Goal: Task Accomplishment & Management: Use online tool/utility

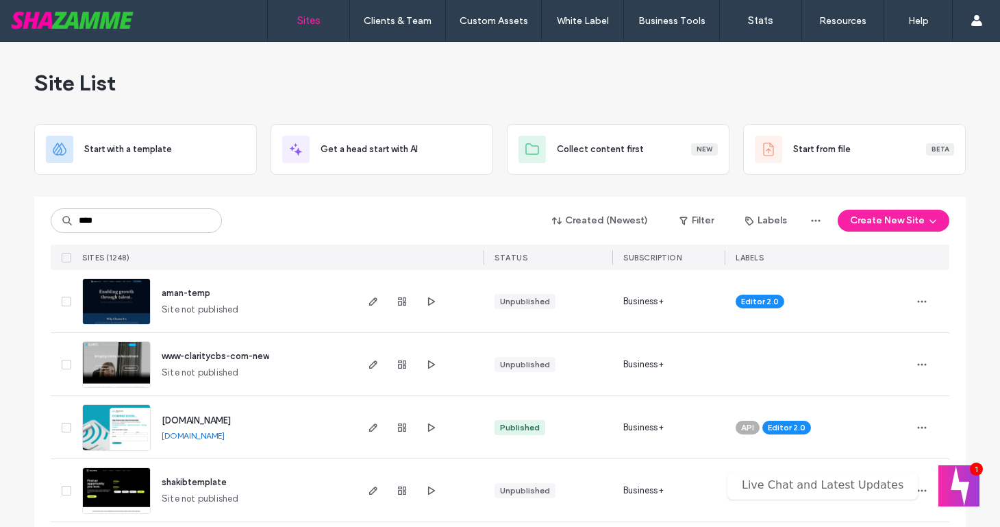
type input "****"
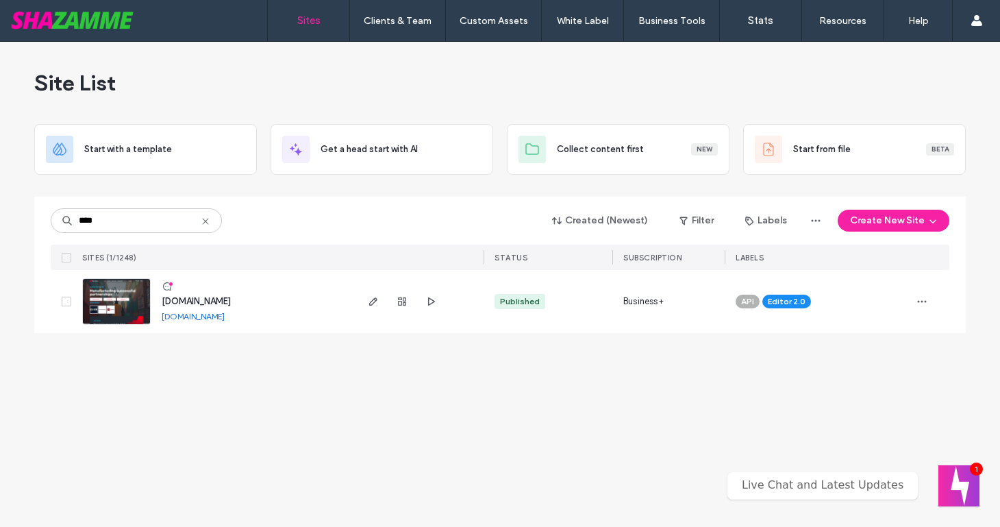
click at [189, 301] on span "[DOMAIN_NAME]" at bounding box center [196, 301] width 69 height 10
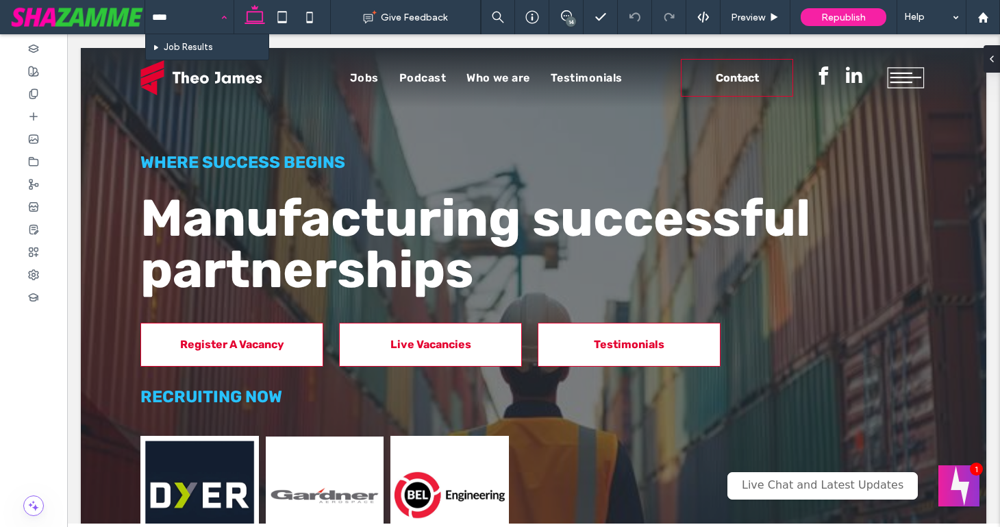
type input "*****"
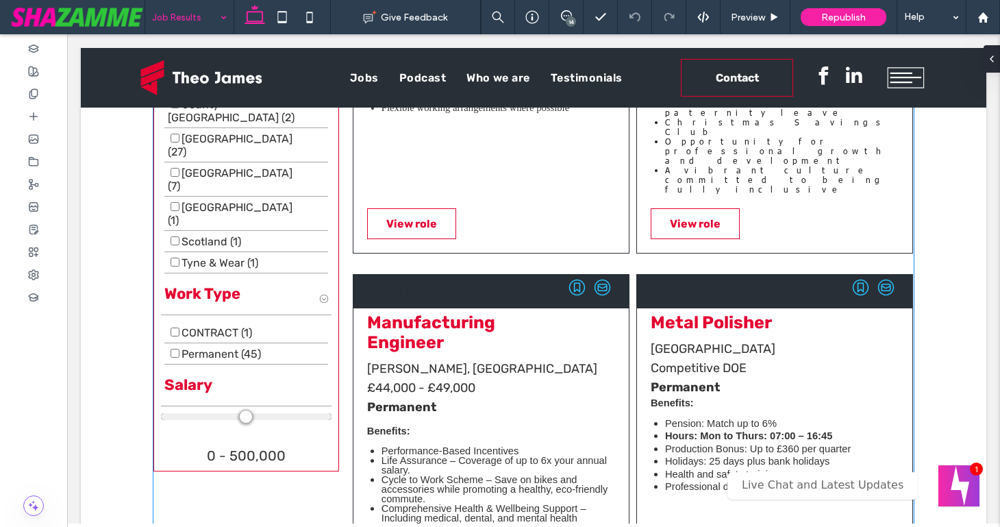
scroll to position [1012, 0]
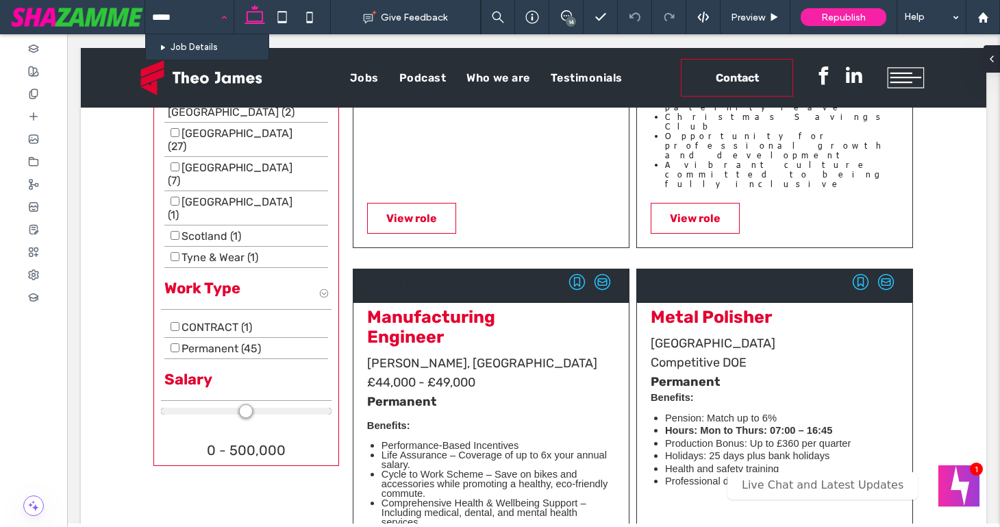
type input "******"
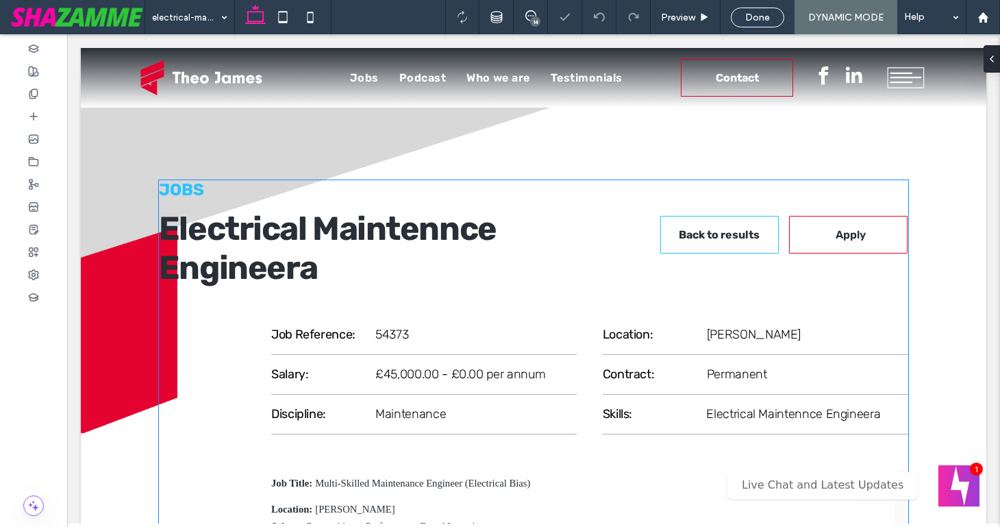
click at [462, 371] on span "£45,000.00 - £0.00 per annum" at bounding box center [460, 373] width 171 height 15
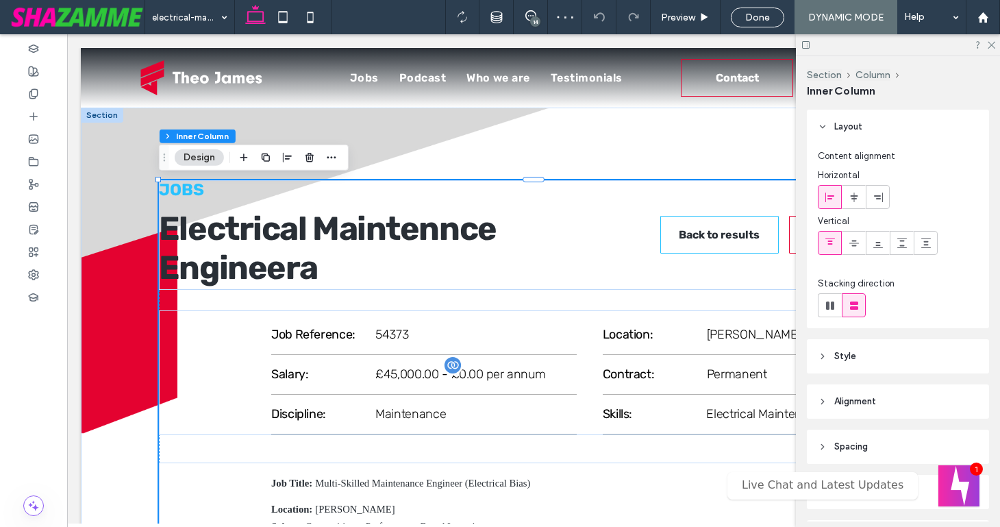
drag, startPoint x: 180, startPoint y: 295, endPoint x: 462, endPoint y: 371, distance: 291.8
click at [462, 371] on span "£45,000.00 - £0.00 per annum" at bounding box center [460, 373] width 171 height 15
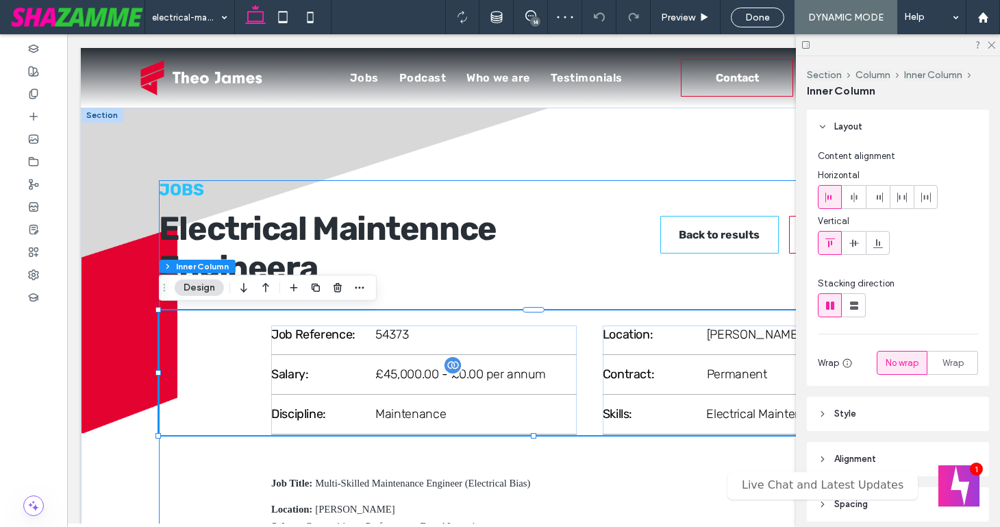
click at [491, 374] on span "£45,000.00 - £0.00 per annum" at bounding box center [460, 373] width 171 height 15
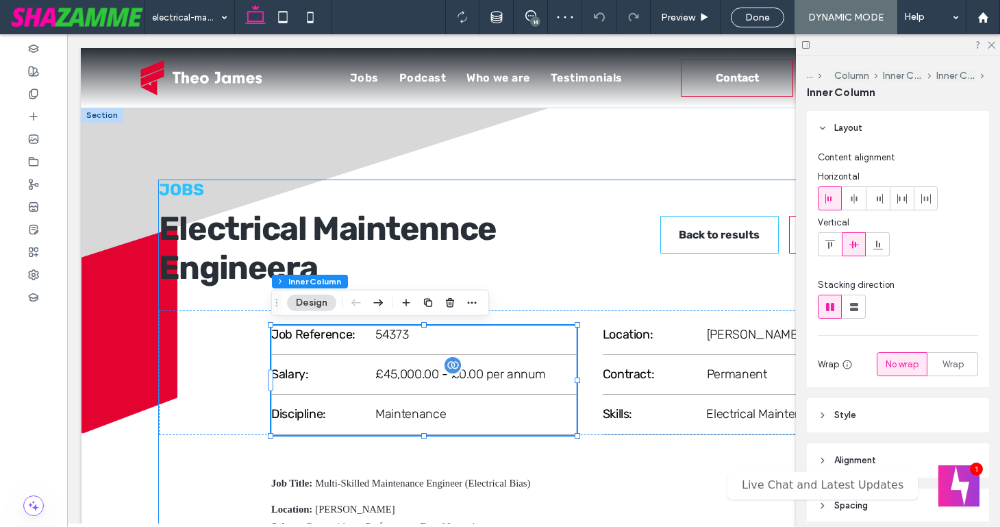
click at [491, 374] on span "£45,000.00 - £0.00 per annum" at bounding box center [460, 373] width 171 height 15
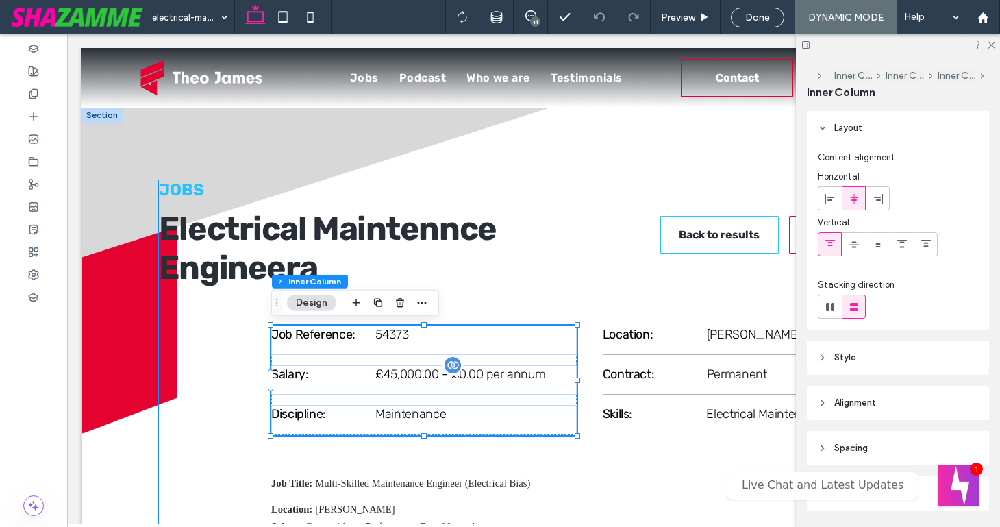
click at [491, 374] on span "£45,000.00 - £0.00 per annum" at bounding box center [460, 373] width 171 height 15
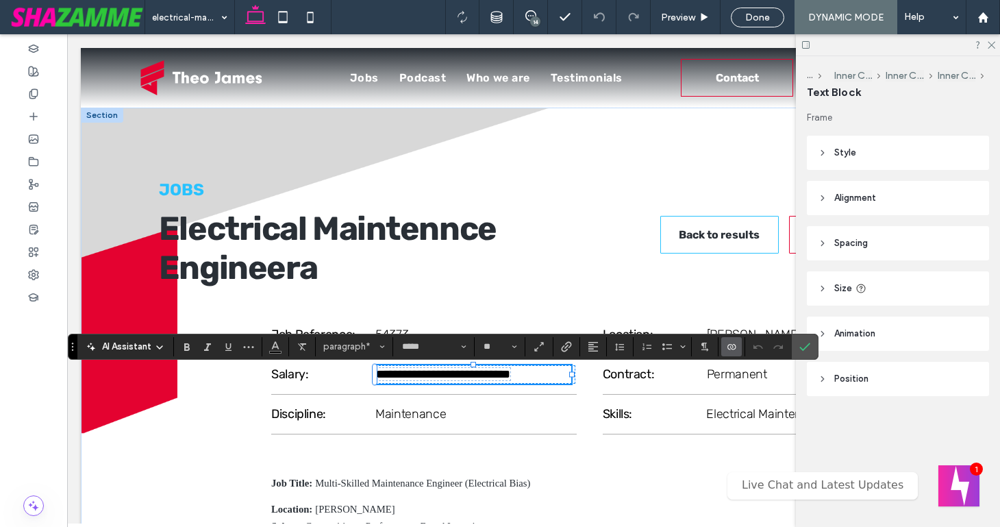
click at [491, 374] on span "**********" at bounding box center [443, 374] width 134 height 12
click at [729, 348] on icon "Connect To Data" at bounding box center [731, 346] width 11 height 11
drag, startPoint x: 744, startPoint y: 291, endPoint x: 746, endPoint y: 262, distance: 28.8
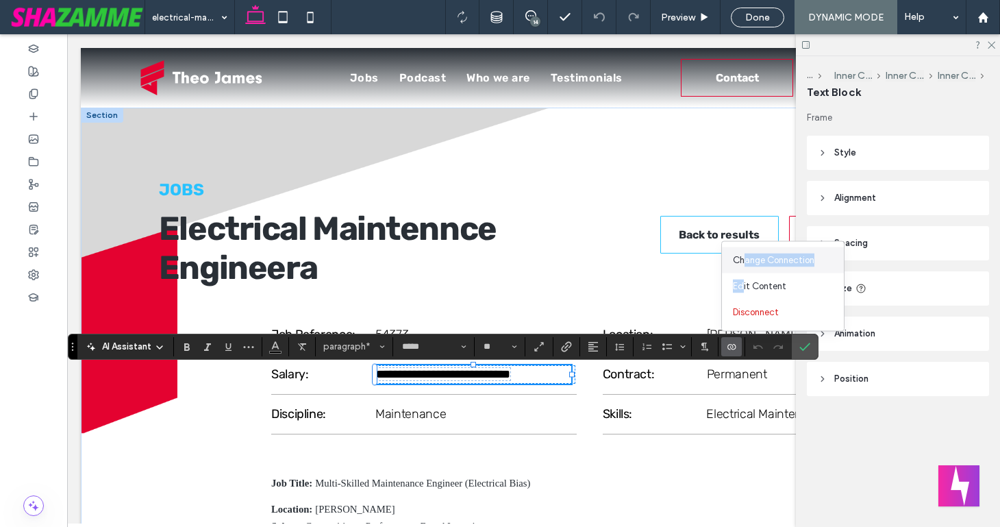
click at [746, 262] on div "Change Connection Edit Content Disconnect" at bounding box center [782, 286] width 123 height 90
click at [745, 258] on span "Change Connection" at bounding box center [774, 260] width 82 height 14
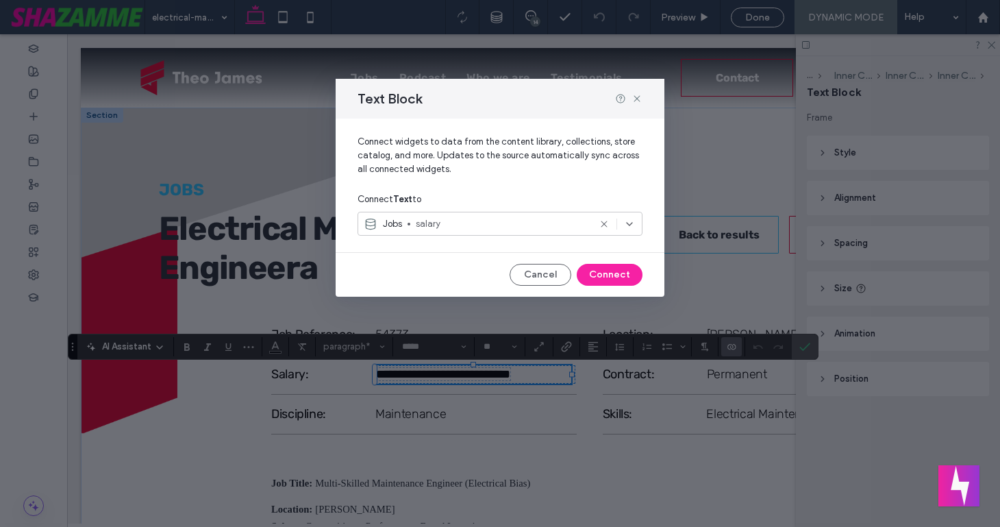
click at [482, 225] on span "salary" at bounding box center [502, 224] width 173 height 14
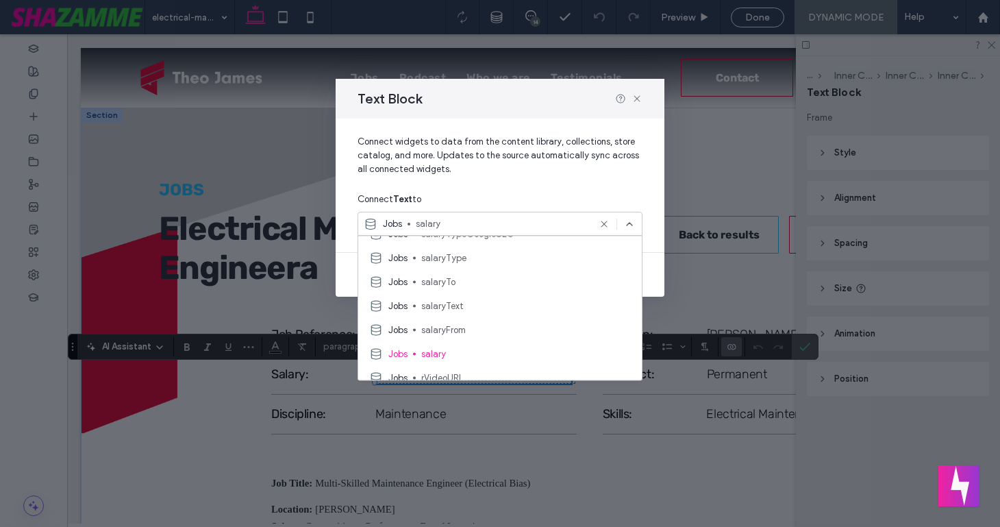
scroll to position [522, 0]
click at [464, 303] on span "salaryText" at bounding box center [526, 302] width 210 height 14
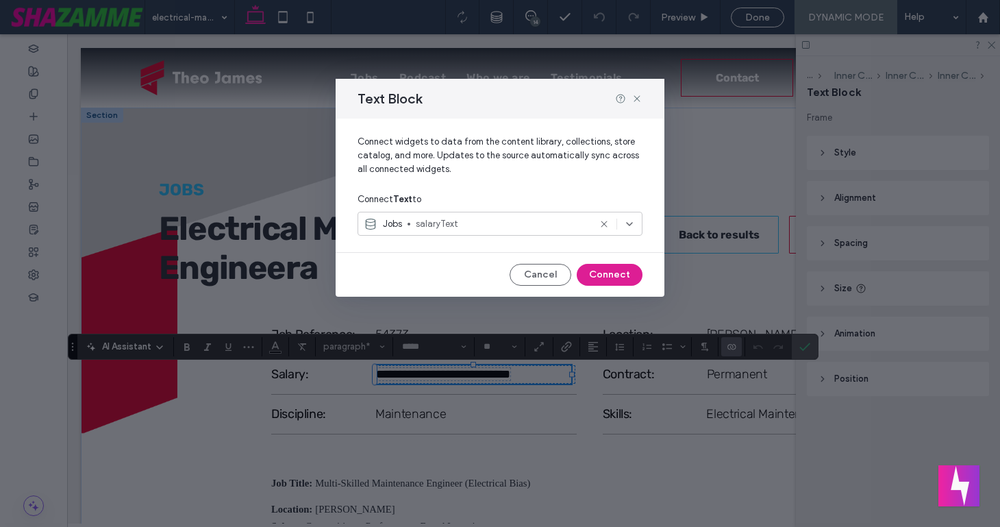
click at [595, 273] on button "Connect" at bounding box center [610, 275] width 66 height 22
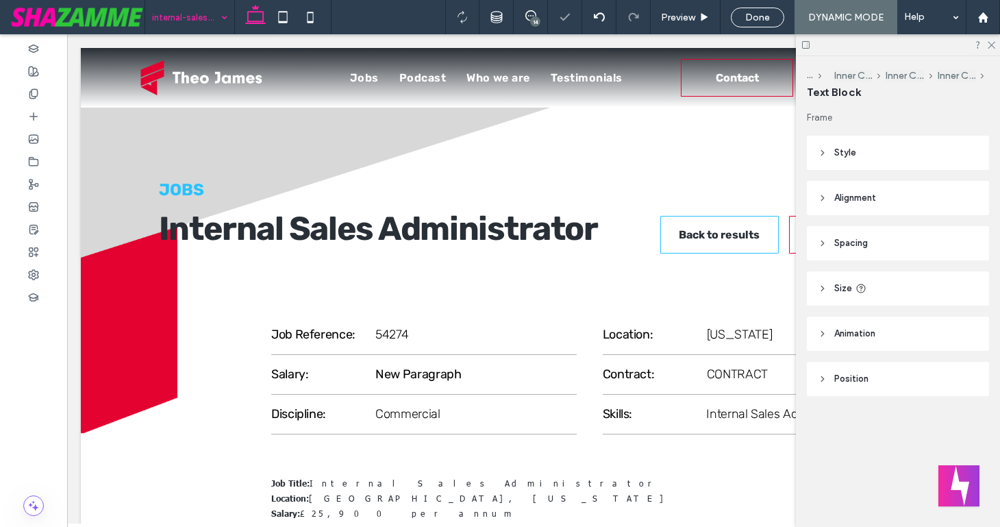
scroll to position [0, 0]
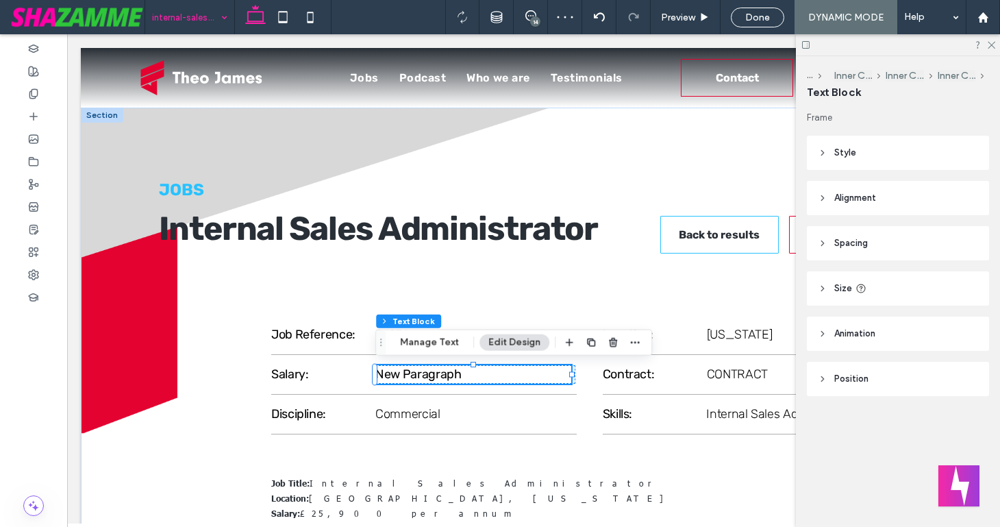
click at [390, 379] on p "New Paragraph" at bounding box center [473, 374] width 196 height 18
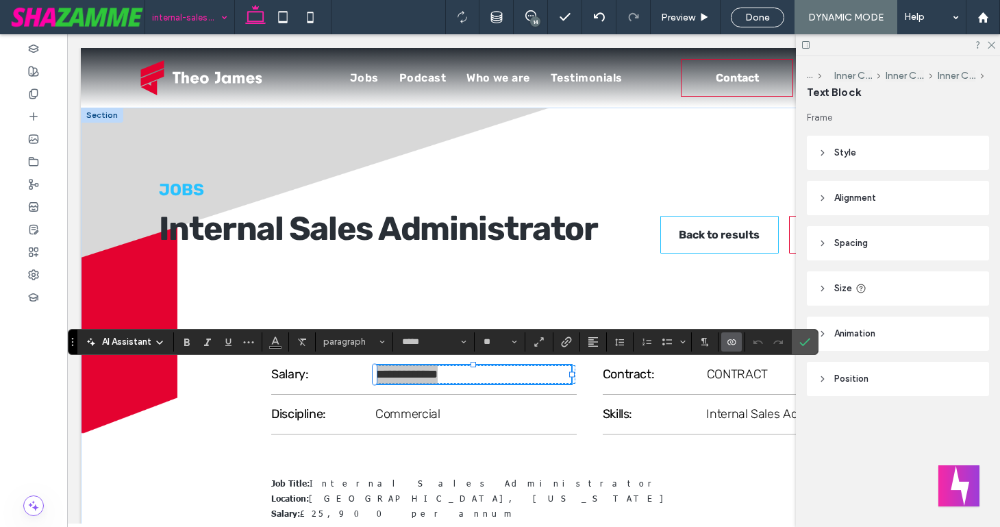
click at [734, 343] on use "Connect To Data" at bounding box center [731, 341] width 8 height 5
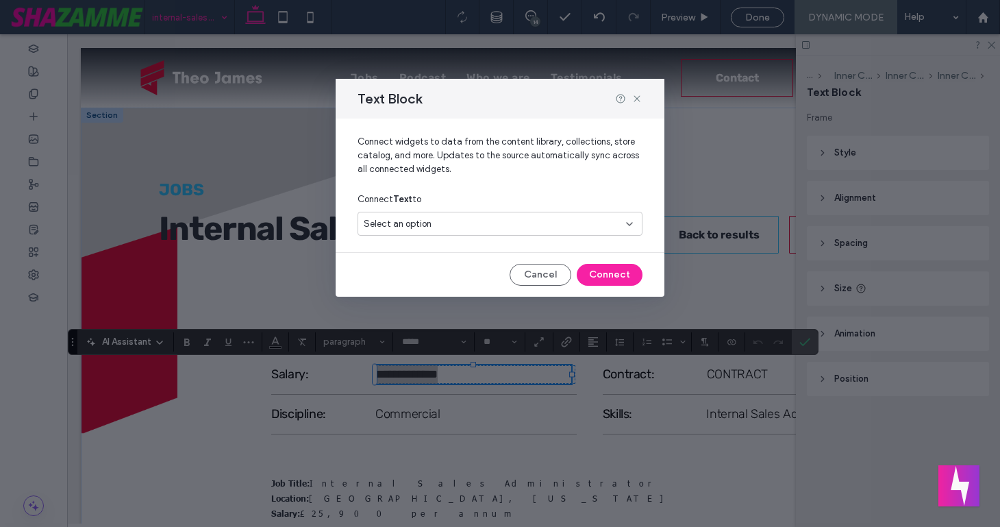
click at [590, 231] on div "Select an option" at bounding box center [500, 224] width 285 height 24
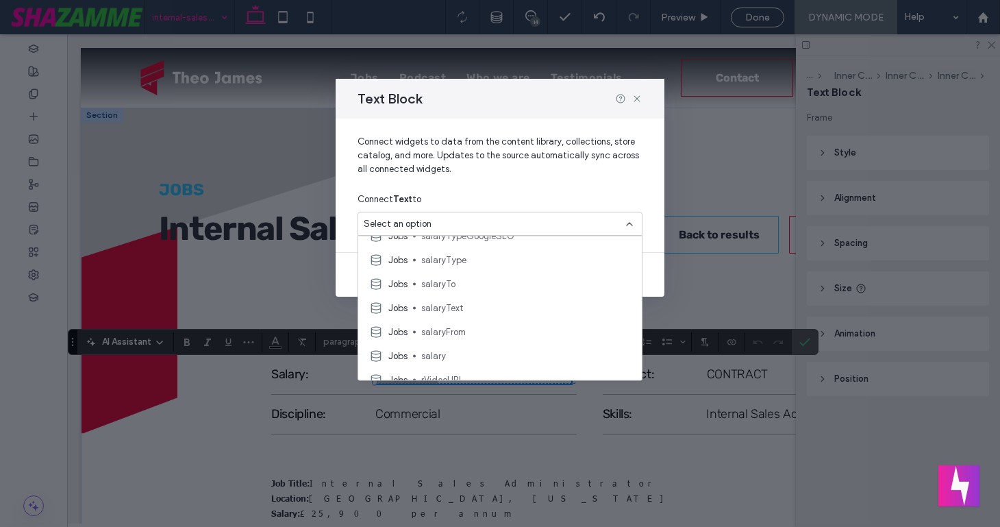
scroll to position [547, 0]
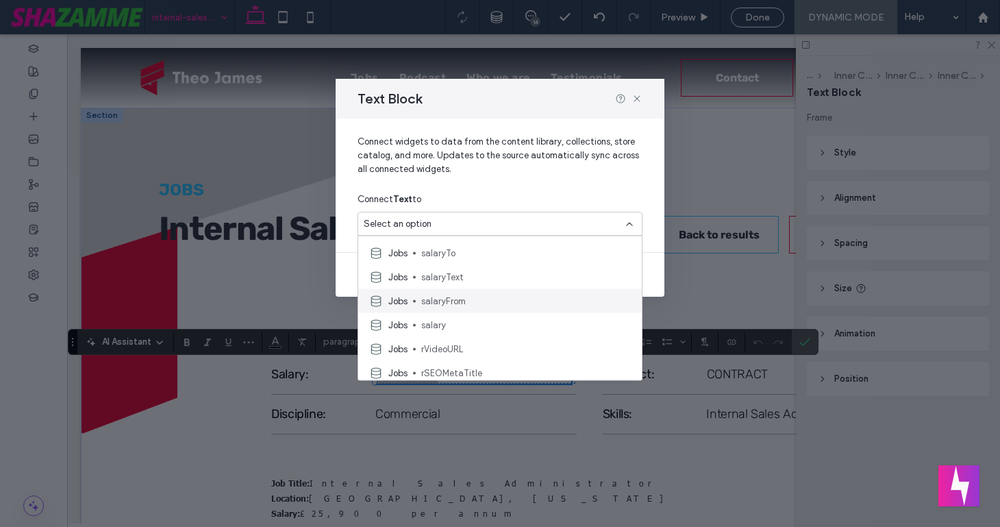
click at [455, 301] on span "salaryFrom" at bounding box center [526, 301] width 210 height 14
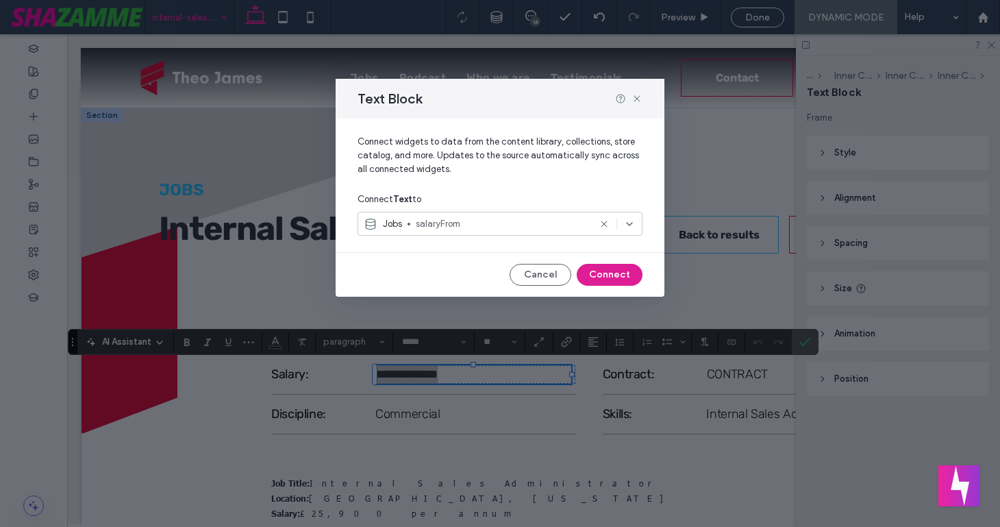
click at [609, 277] on button "Connect" at bounding box center [610, 275] width 66 height 22
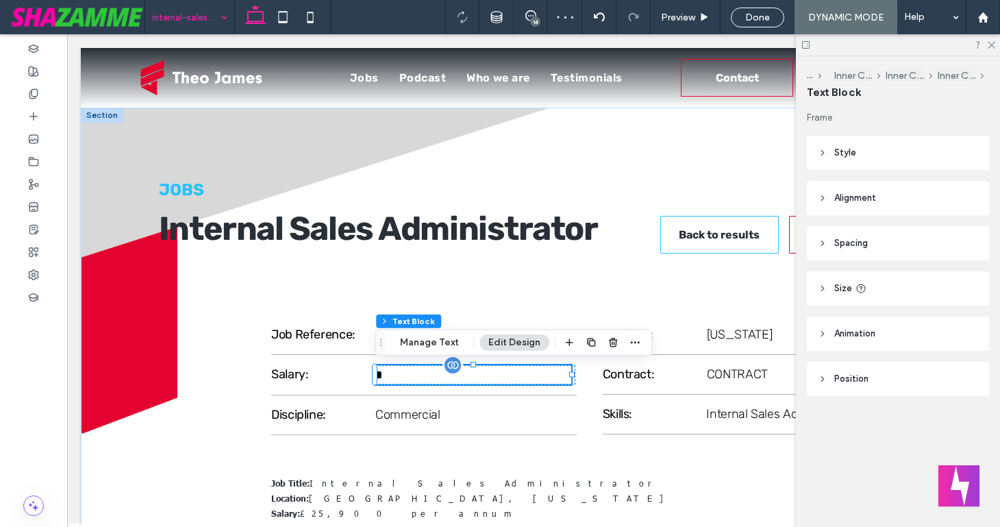
click at [508, 377] on p "* ﻿" at bounding box center [473, 374] width 196 height 19
click at [410, 374] on p "* ﻿" at bounding box center [473, 374] width 196 height 19
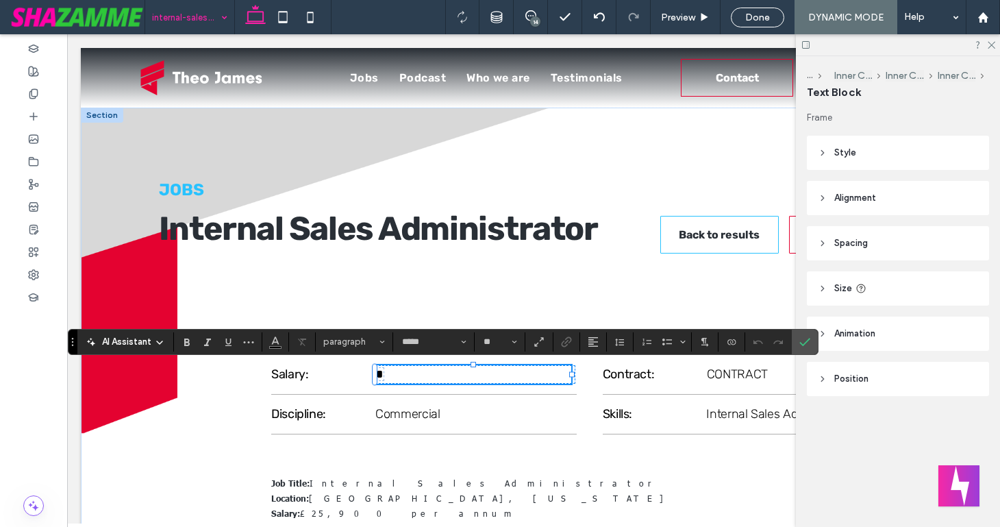
click at [387, 373] on p "﻿ * ﻿" at bounding box center [473, 374] width 196 height 18
click at [734, 339] on use "Connect To Data" at bounding box center [731, 341] width 8 height 5
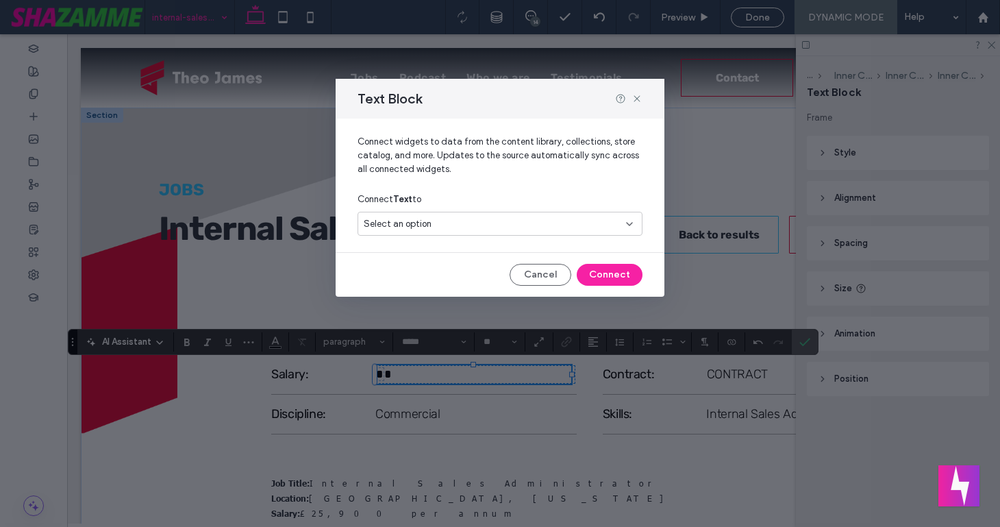
click at [555, 221] on div "Select an option" at bounding box center [492, 224] width 256 height 14
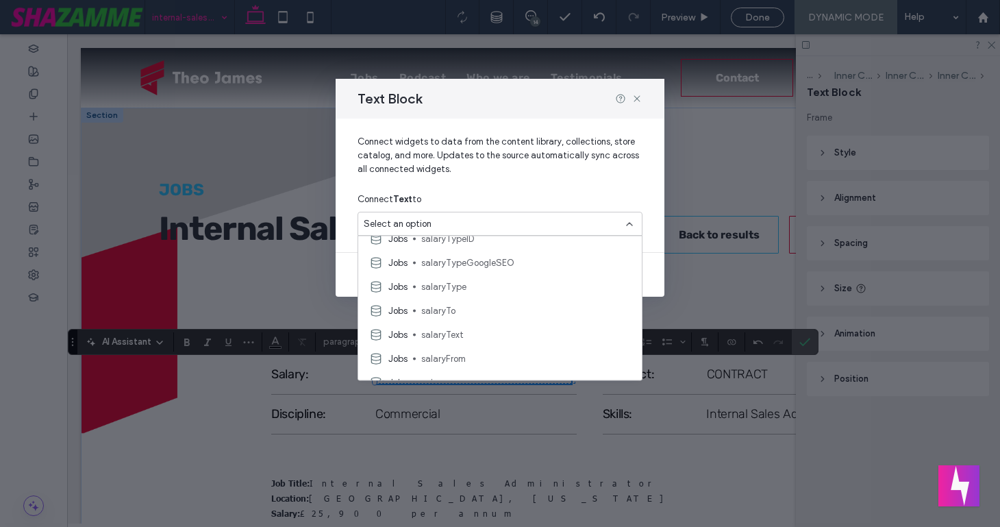
scroll to position [503, 0]
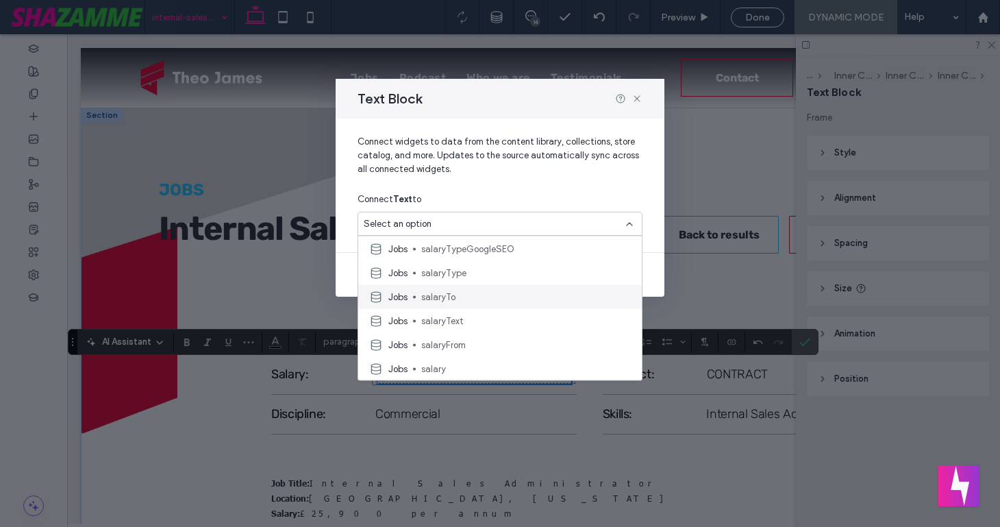
click at [477, 299] on span "salaryTo" at bounding box center [526, 297] width 210 height 14
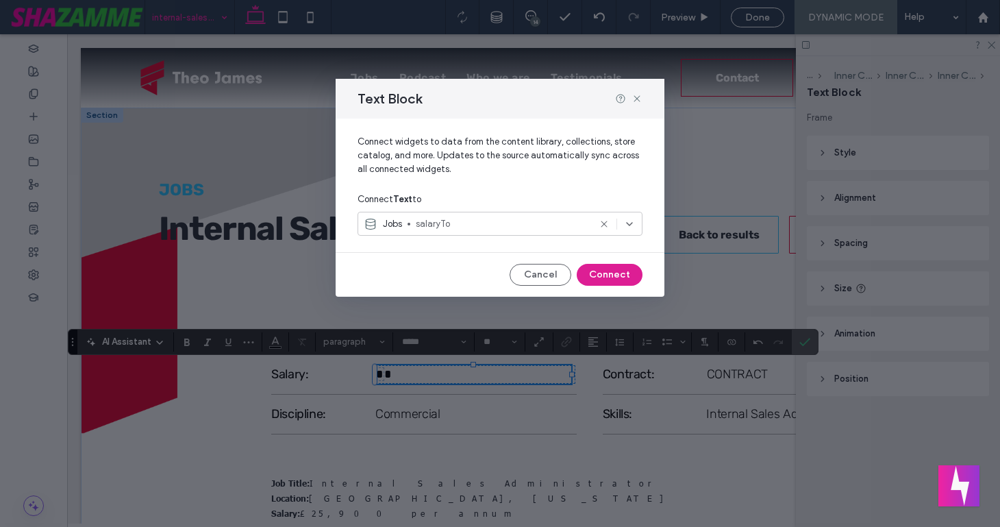
click at [598, 269] on button "Connect" at bounding box center [610, 275] width 66 height 22
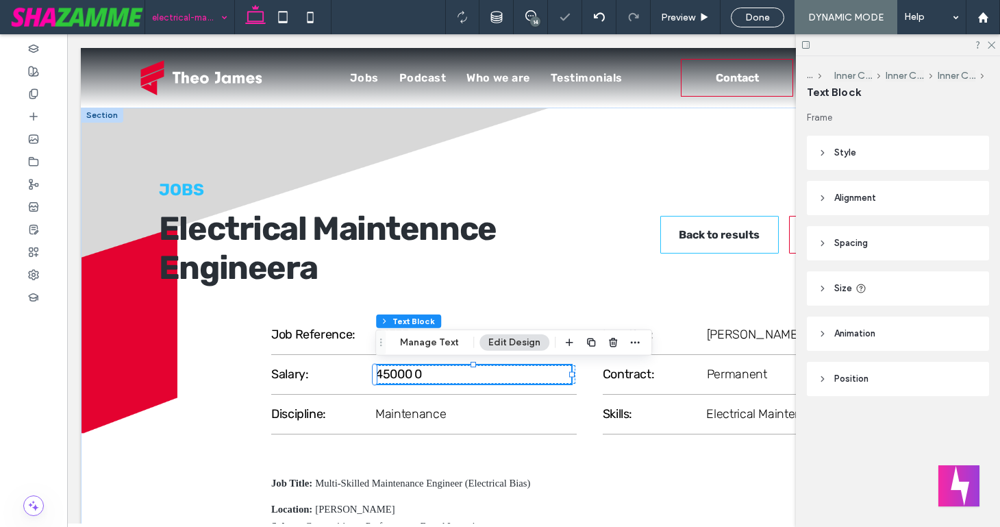
scroll to position [0, 0]
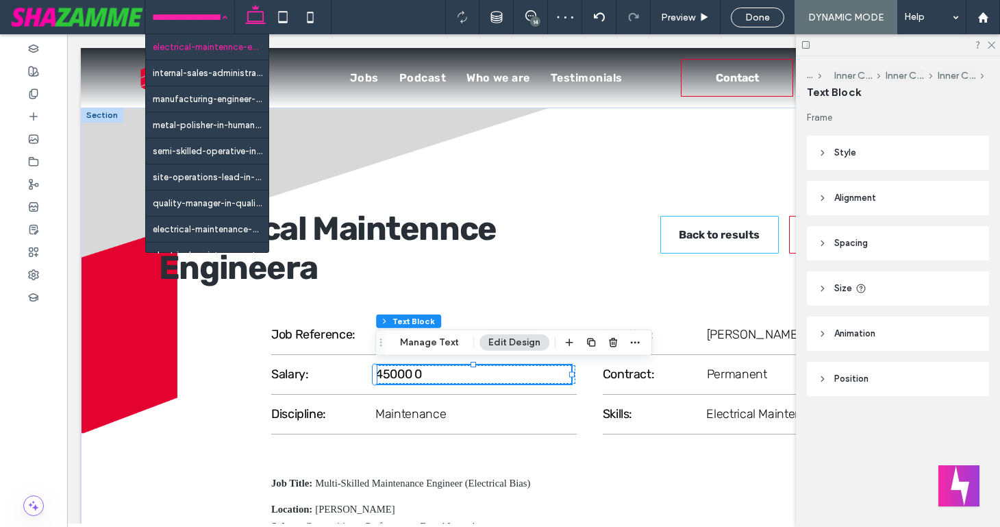
click at [186, 27] on input at bounding box center [186, 17] width 68 height 34
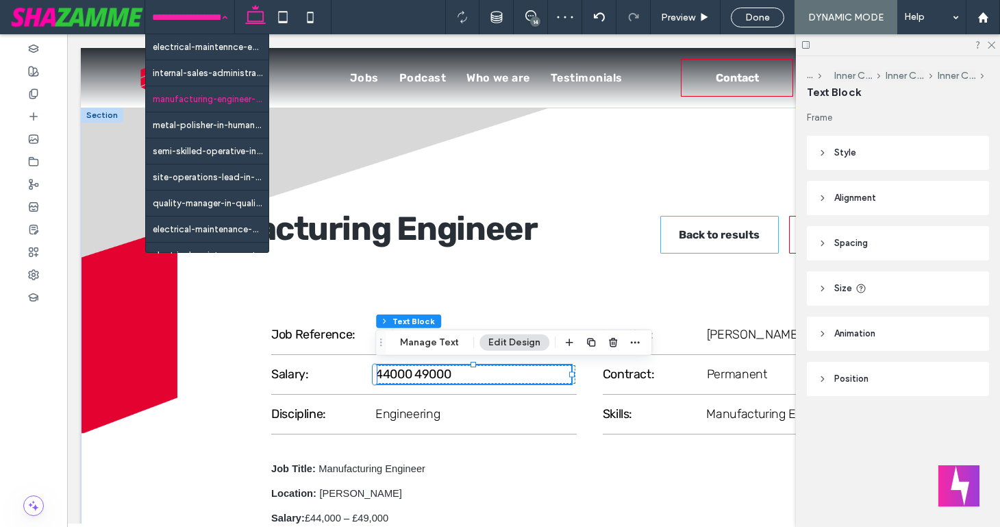
click at [173, 23] on input at bounding box center [186, 17] width 68 height 34
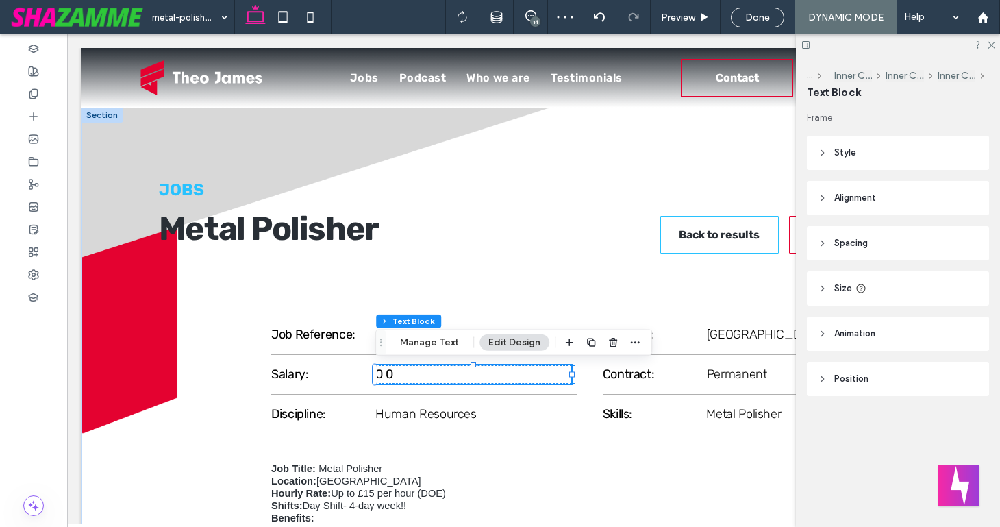
click at [421, 377] on p "0 0" at bounding box center [473, 374] width 196 height 18
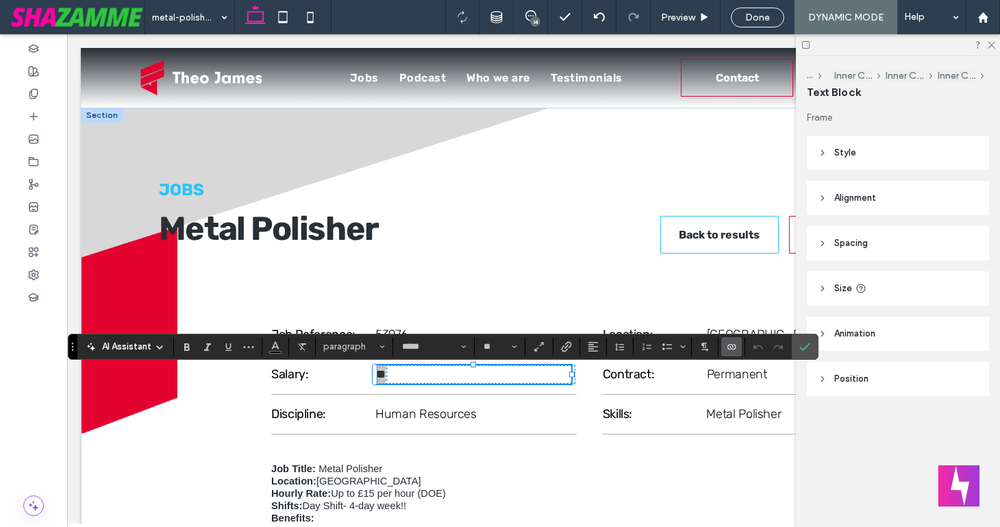
click at [733, 345] on use "Connect To Data" at bounding box center [731, 346] width 8 height 5
click at [605, 23] on div at bounding box center [599, 17] width 34 height 34
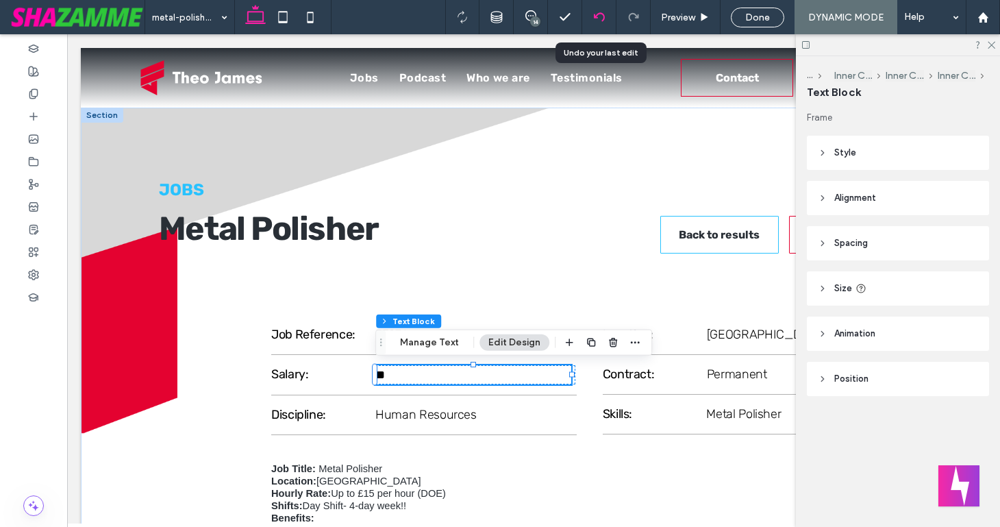
click at [599, 23] on div at bounding box center [599, 17] width 34 height 34
click at [592, 13] on div at bounding box center [599, 17] width 34 height 11
click at [594, 15] on use at bounding box center [598, 16] width 11 height 9
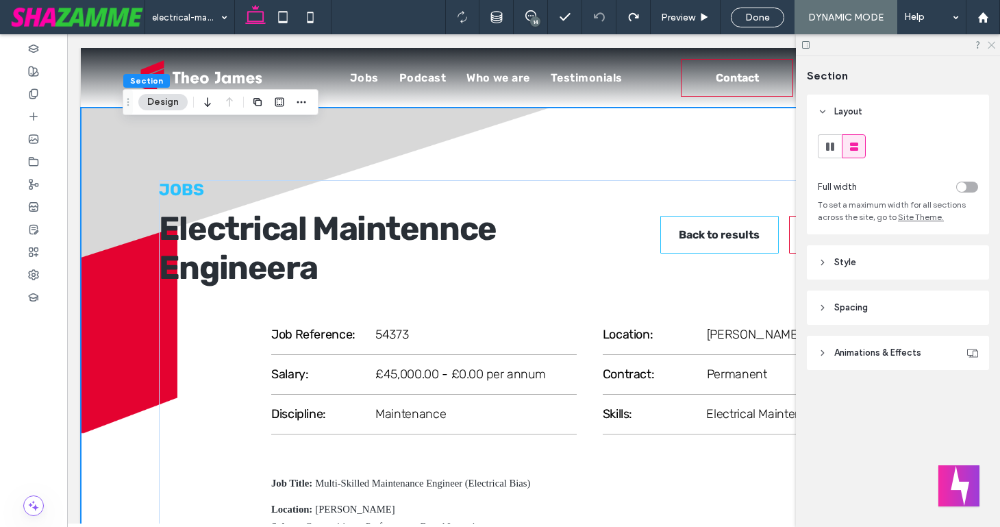
click at [990, 42] on icon at bounding box center [990, 44] width 9 height 9
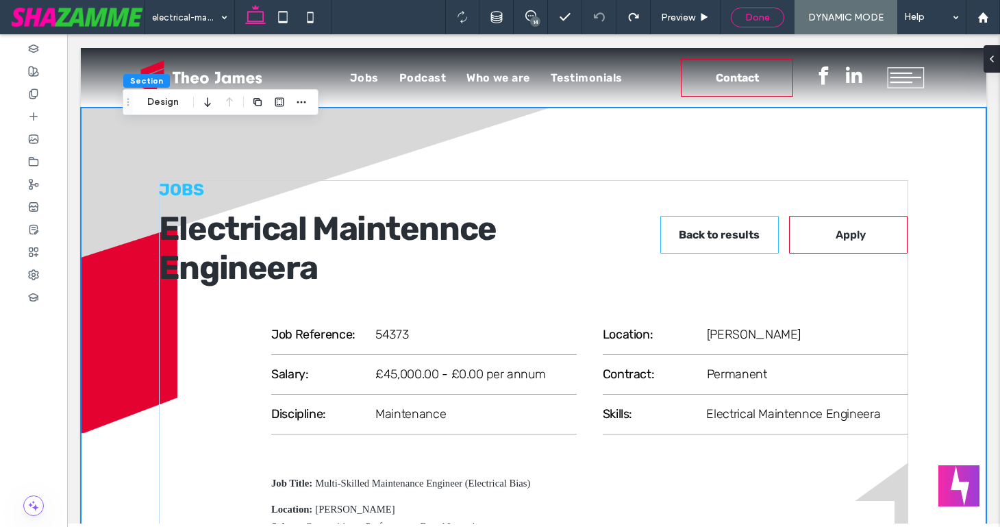
click at [769, 20] on div "Done" at bounding box center [758, 18] width 52 height 12
